Goal: Information Seeking & Learning: Learn about a topic

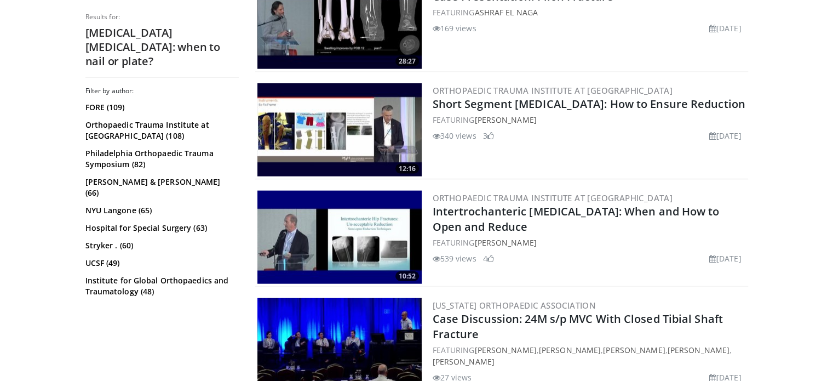
scroll to position [2403, 0]
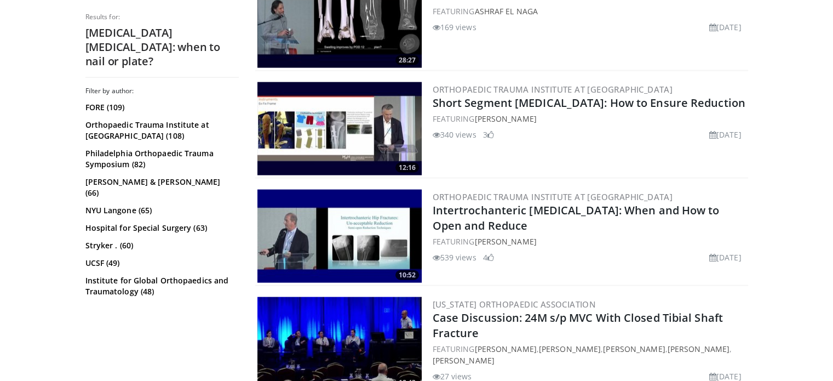
click at [482, 136] on div "Orthopaedic Trauma Institute at UCSF Short Segment Tibial Fractures: How to Ens…" at bounding box center [589, 128] width 313 height 93
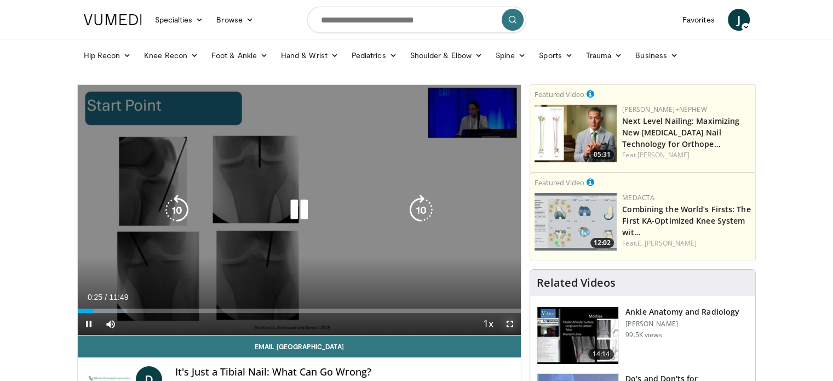
drag, startPoint x: 510, startPoint y: 322, endPoint x: 510, endPoint y: 388, distance: 66.3
click at [510, 322] on span "Video Player" at bounding box center [510, 324] width 22 height 22
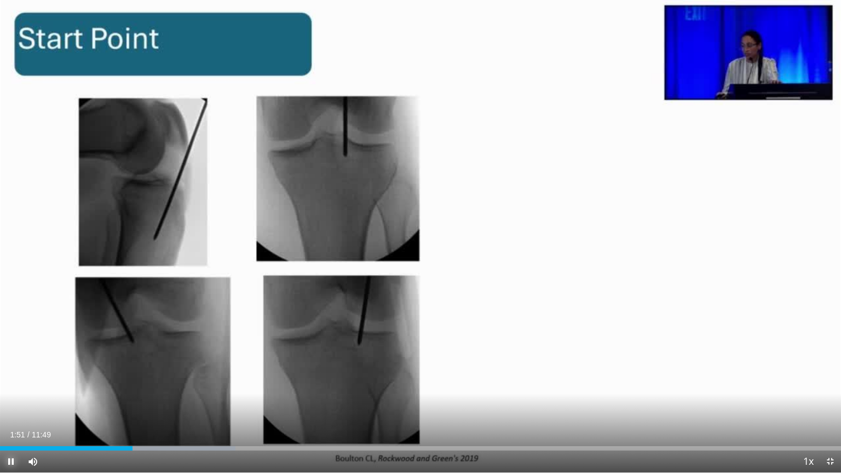
click at [11, 380] on span "Video Player" at bounding box center [11, 462] width 22 height 22
click at [0, 380] on button "Play" at bounding box center [11, 462] width 22 height 22
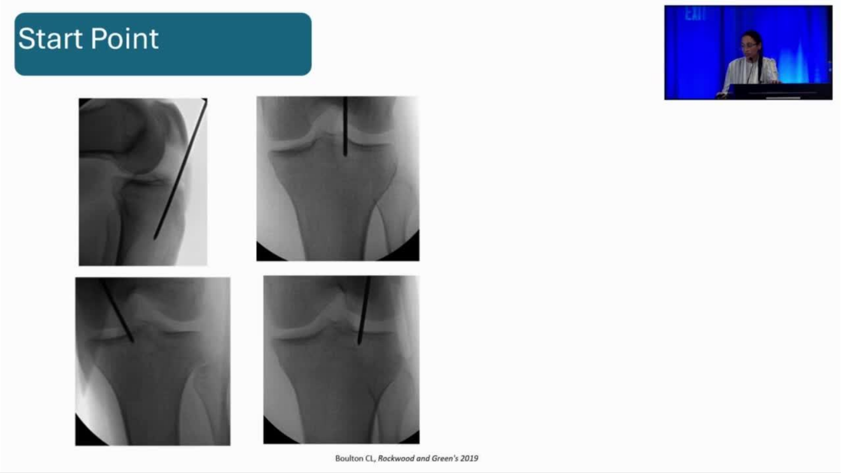
click at [0, 380] on button "Pause" at bounding box center [11, 462] width 22 height 22
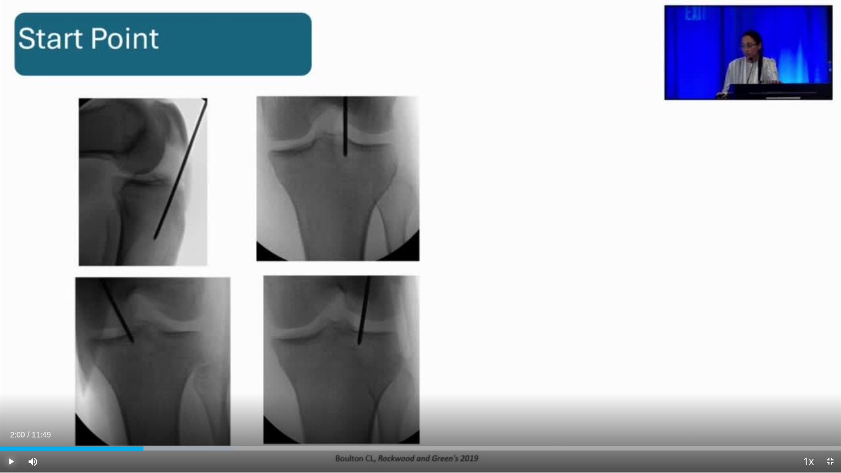
click at [0, 380] on button "Play" at bounding box center [11, 462] width 22 height 22
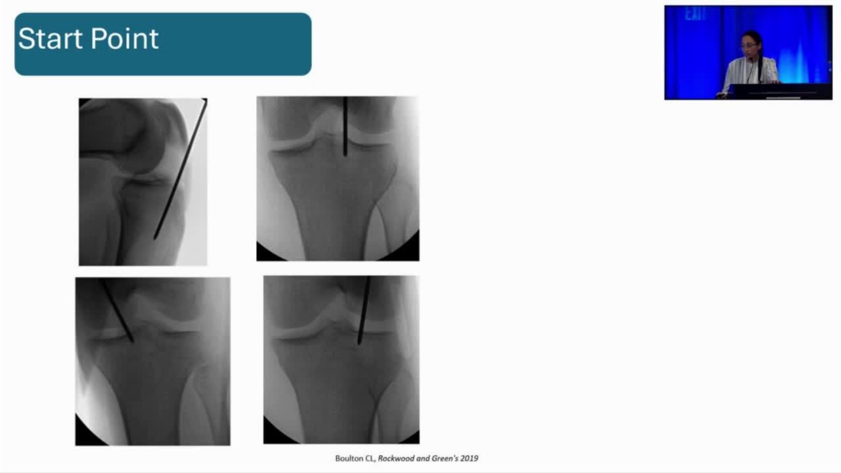
click at [0, 380] on button "Pause" at bounding box center [11, 462] width 22 height 22
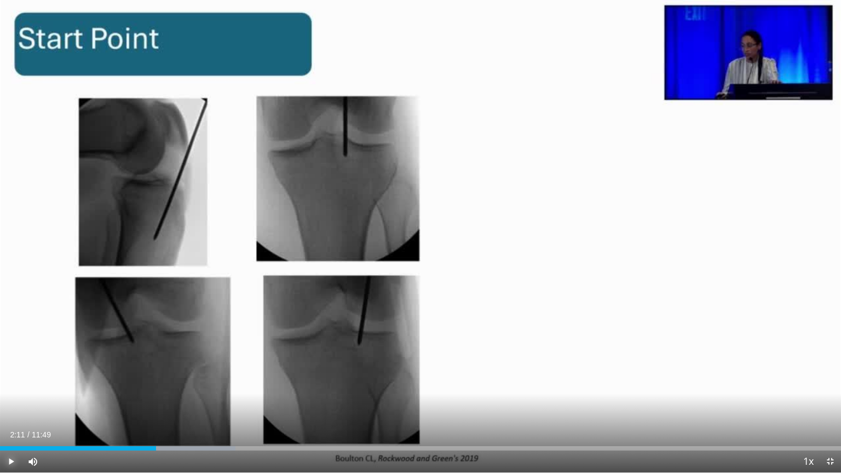
click at [0, 380] on button "Play" at bounding box center [11, 462] width 22 height 22
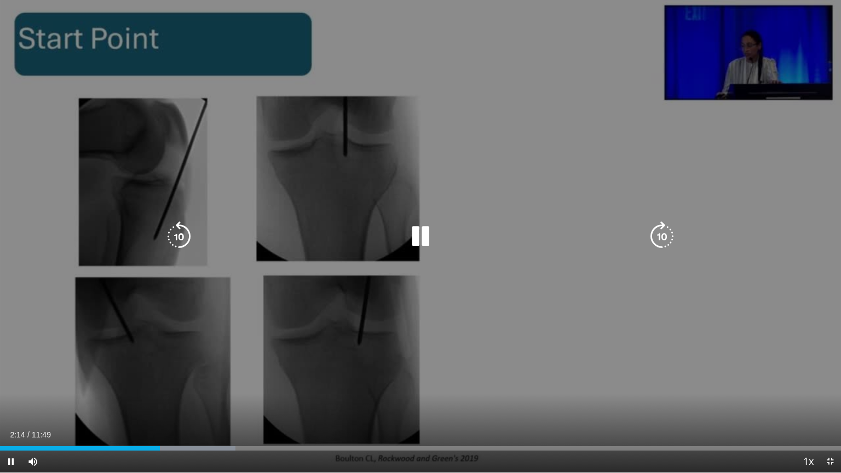
drag, startPoint x: 720, startPoint y: 30, endPoint x: 759, endPoint y: 169, distance: 143.8
click at [759, 169] on div "10 seconds Tap to unmute" at bounding box center [420, 236] width 841 height 473
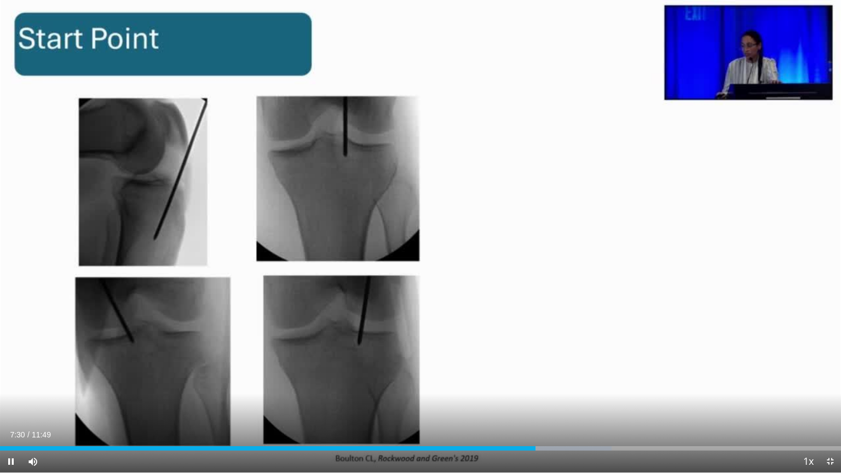
click at [759, 169] on div "10 seconds Tap to unmute" at bounding box center [420, 236] width 841 height 473
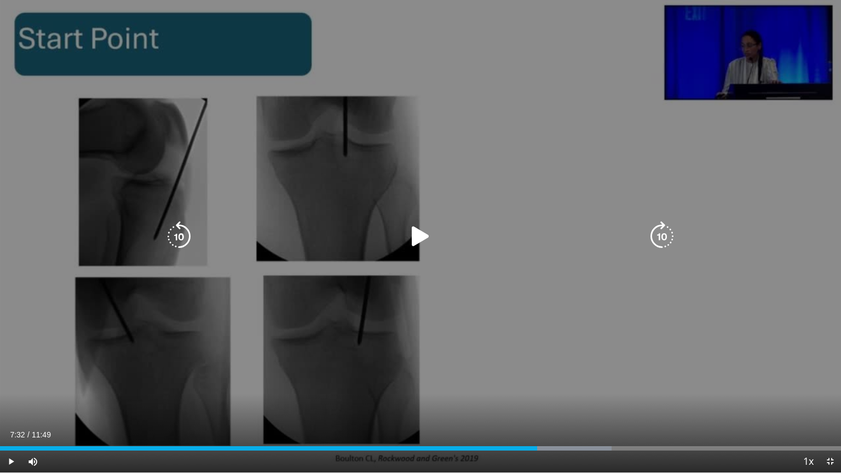
click at [759, 170] on div "10 seconds Tap to unmute" at bounding box center [420, 236] width 841 height 473
